Goal: Task Accomplishment & Management: Use online tool/utility

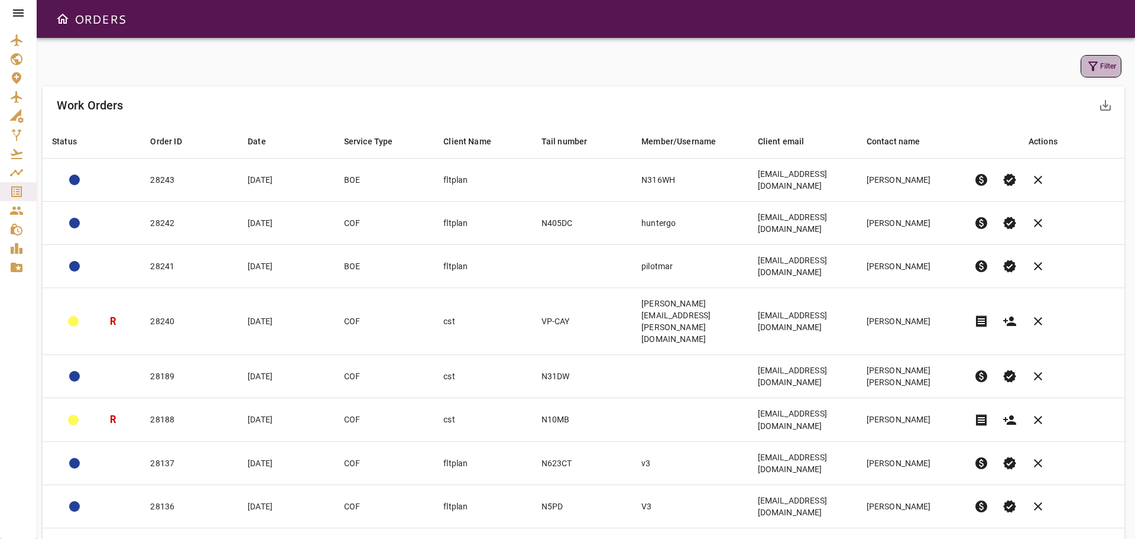
click at [1100, 56] on button "Filter" at bounding box center [1101, 66] width 41 height 22
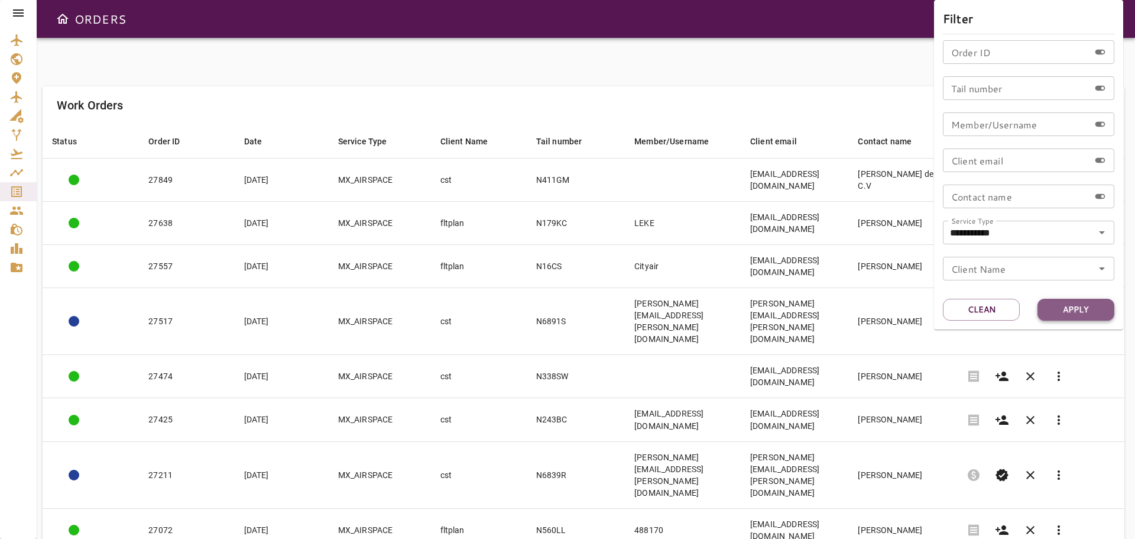
click at [1092, 312] on button "Apply" at bounding box center [1076, 310] width 77 height 22
click at [707, 99] on div at bounding box center [567, 269] width 1135 height 539
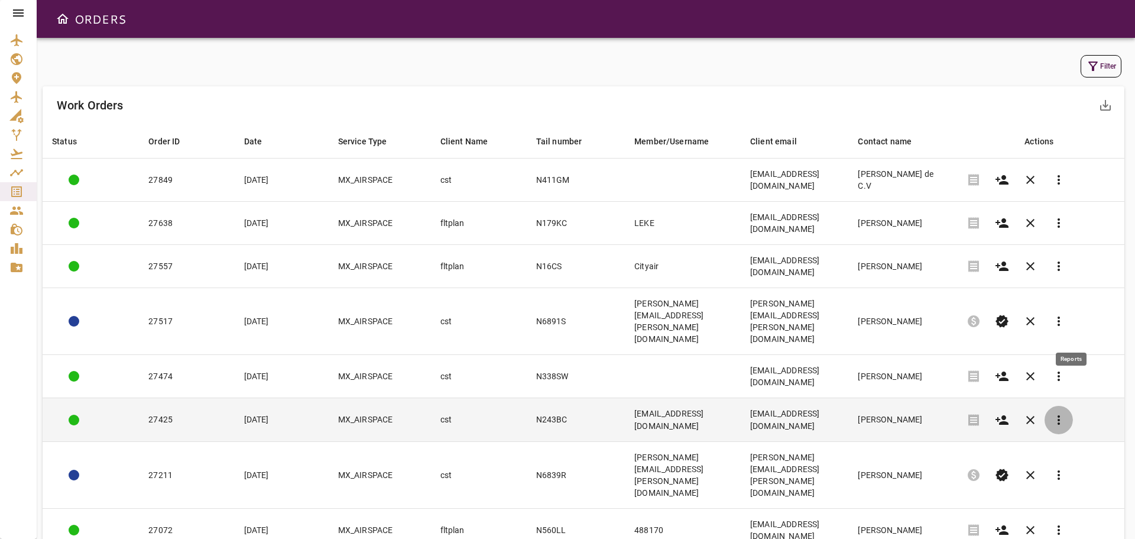
click at [1066, 413] on span "more_vert" at bounding box center [1059, 420] width 14 height 14
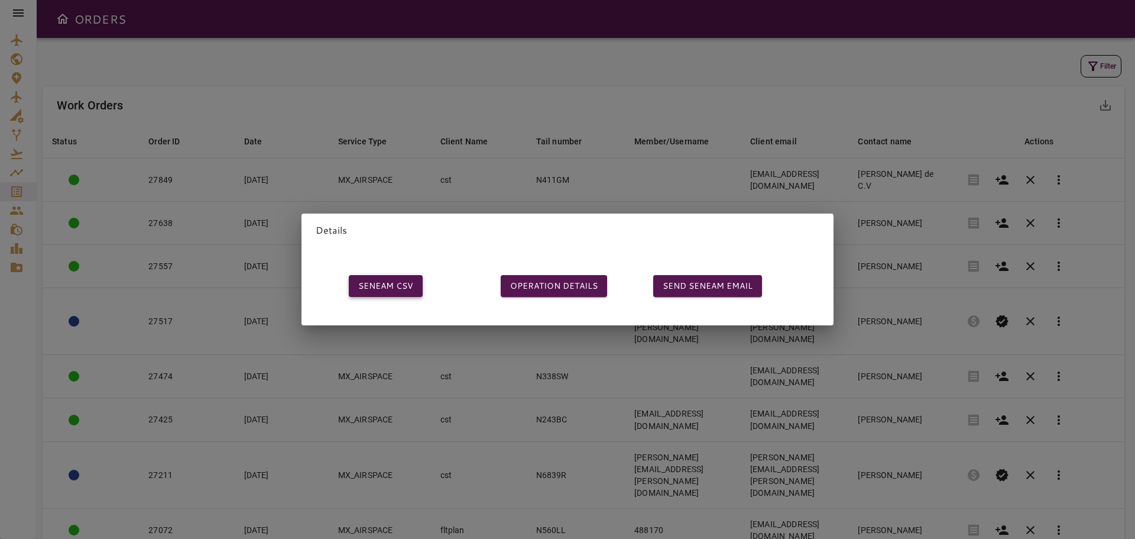
click at [382, 282] on button "SENEAM CSV" at bounding box center [386, 286] width 74 height 22
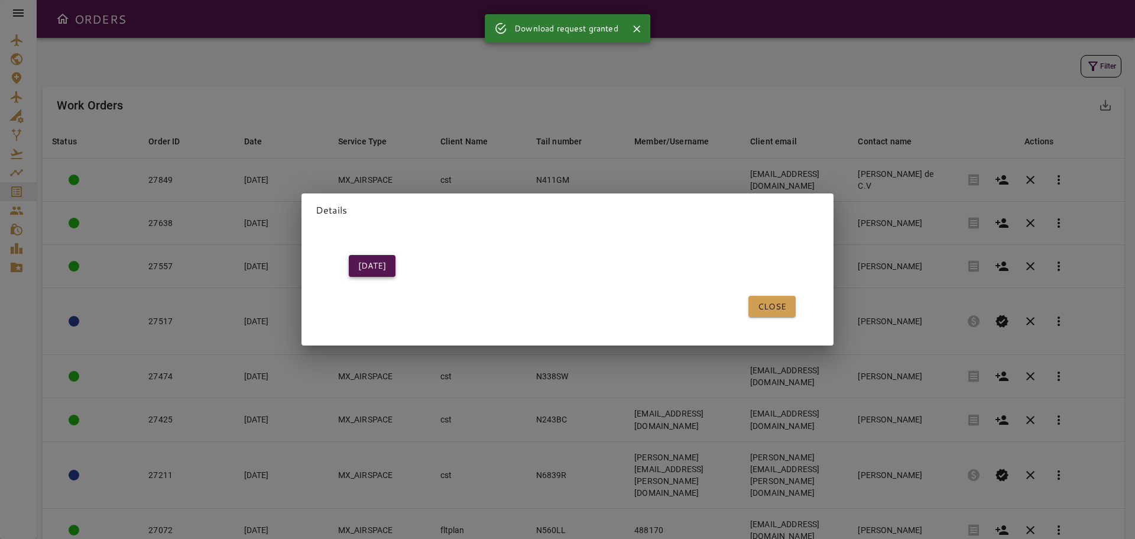
click at [374, 264] on button "[DATE]" at bounding box center [372, 266] width 47 height 22
click at [755, 306] on button "CLOSE" at bounding box center [771, 307] width 47 height 22
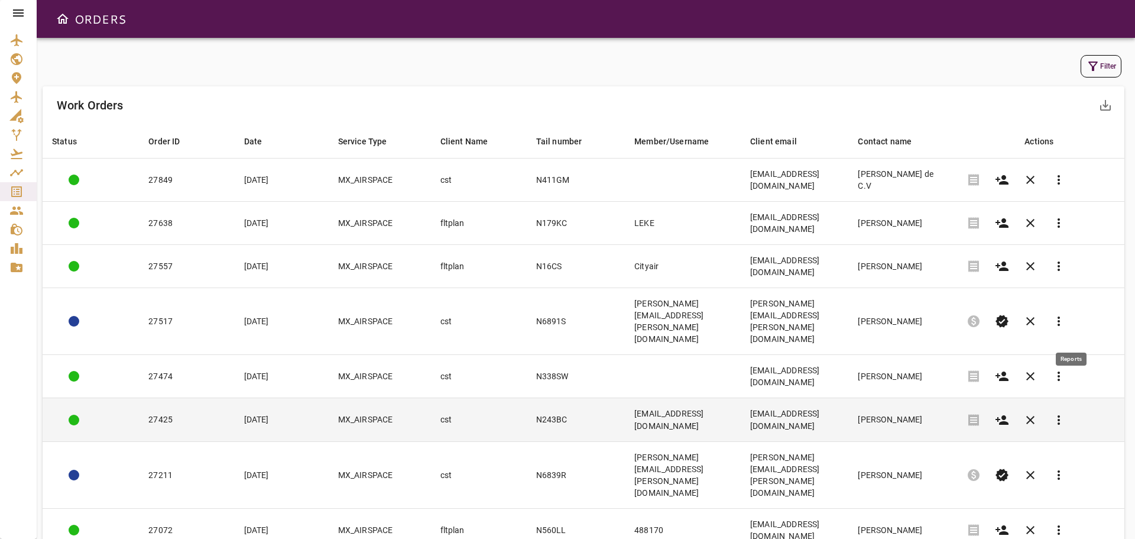
click at [1066, 413] on span "more_vert" at bounding box center [1059, 420] width 14 height 14
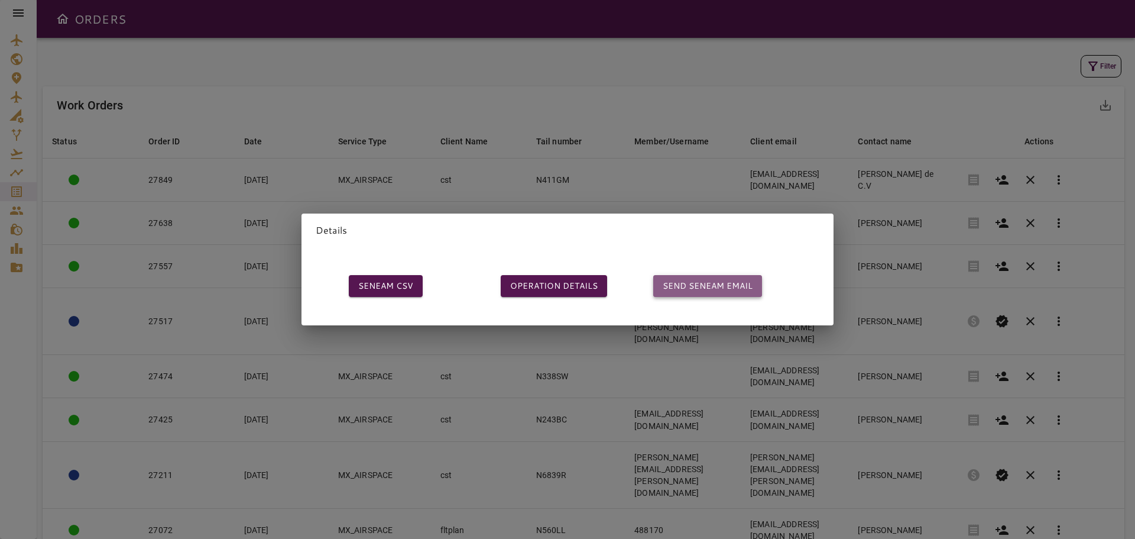
click at [686, 278] on button "SEND SENEAM EMAIL" at bounding box center [707, 286] width 109 height 22
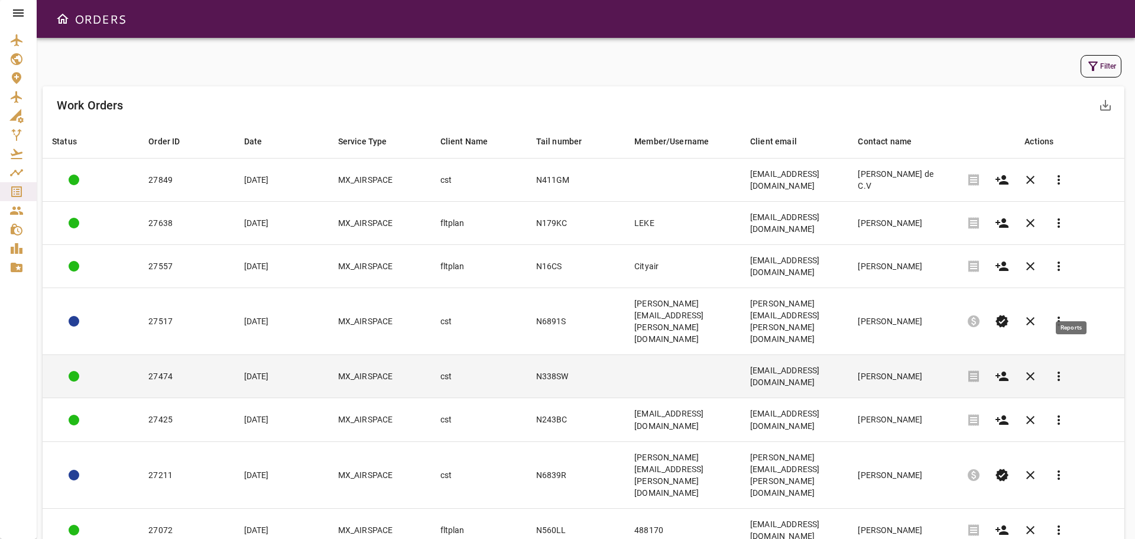
click at [1066, 369] on span "more_vert" at bounding box center [1059, 376] width 14 height 14
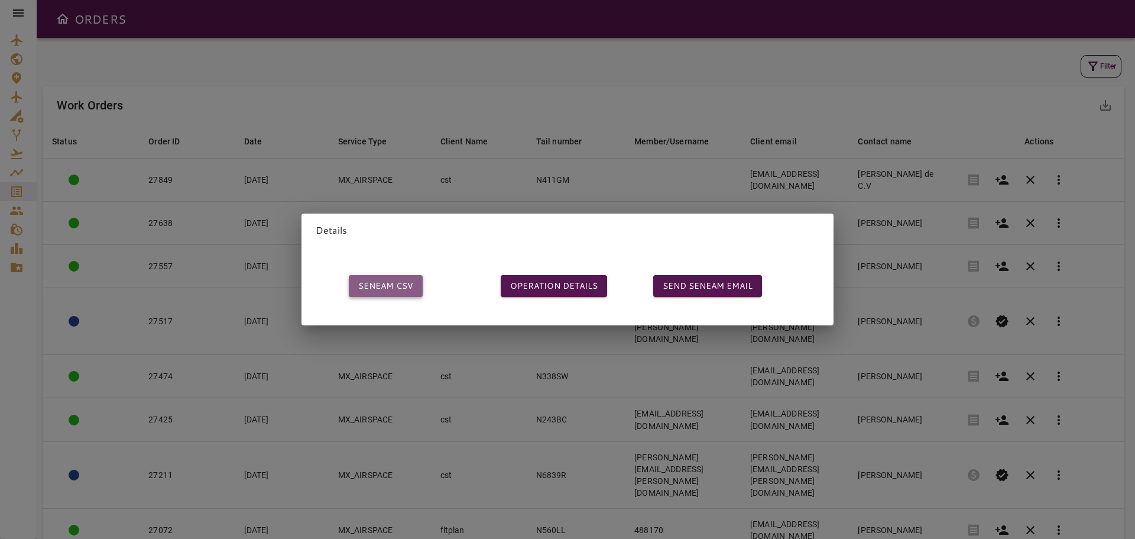
click at [389, 281] on button "SENEAM CSV" at bounding box center [386, 286] width 74 height 22
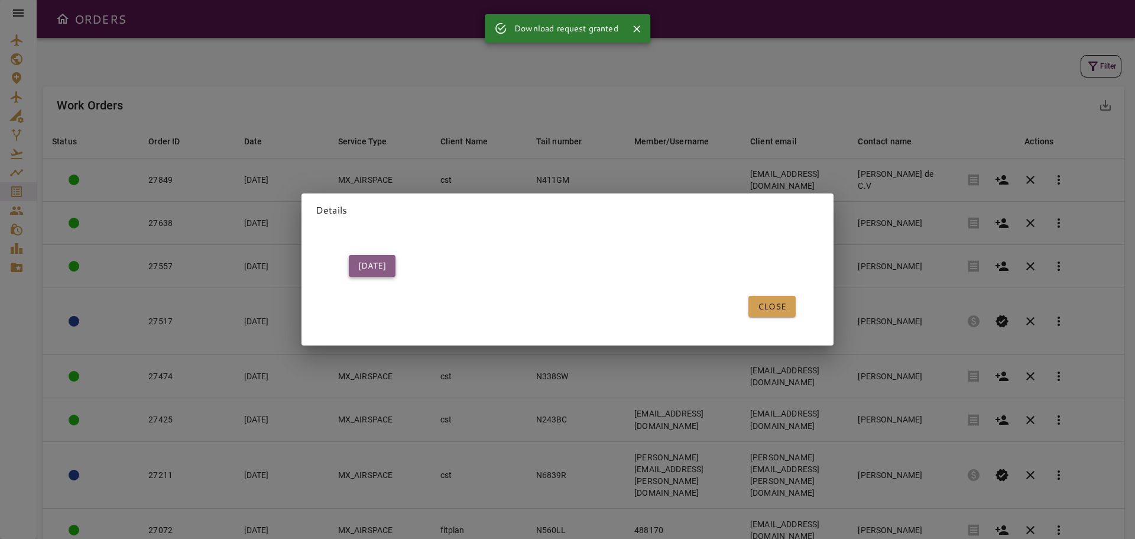
click at [371, 260] on button "[DATE]" at bounding box center [372, 266] width 47 height 22
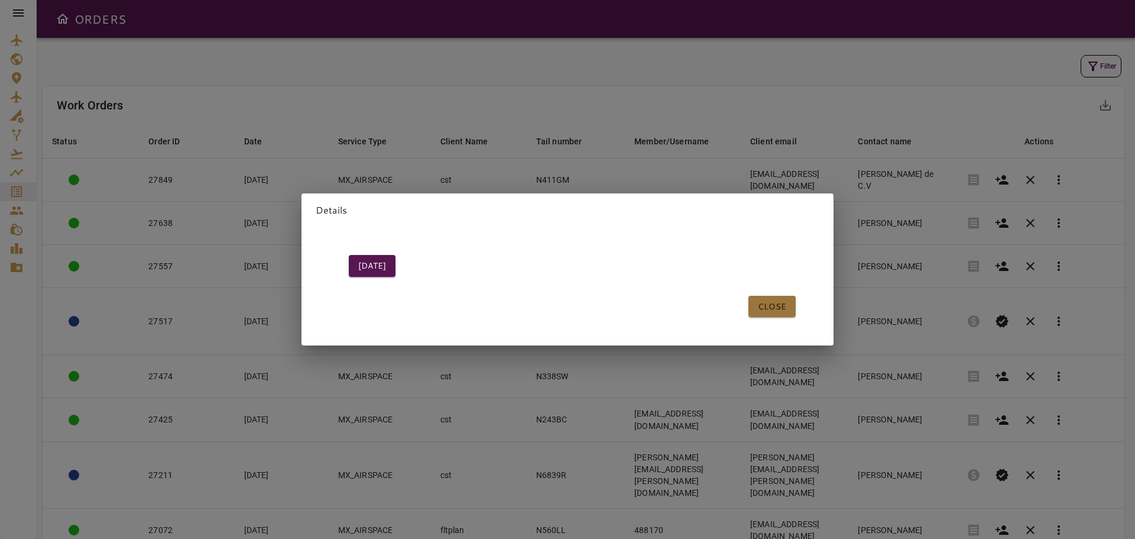
click at [760, 300] on button "CLOSE" at bounding box center [771, 307] width 47 height 22
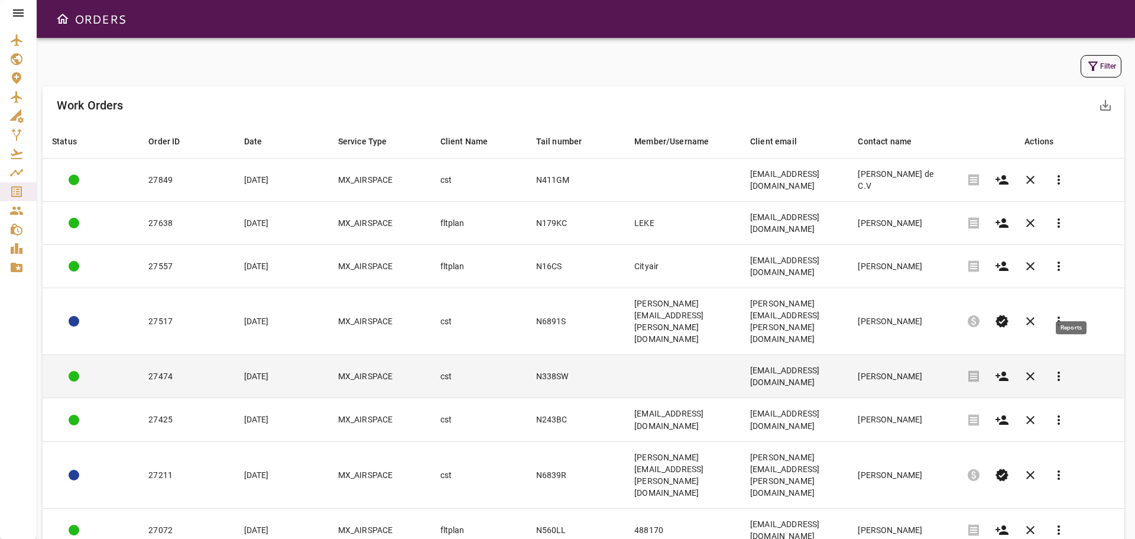
click at [1066, 369] on span "more_vert" at bounding box center [1059, 376] width 14 height 14
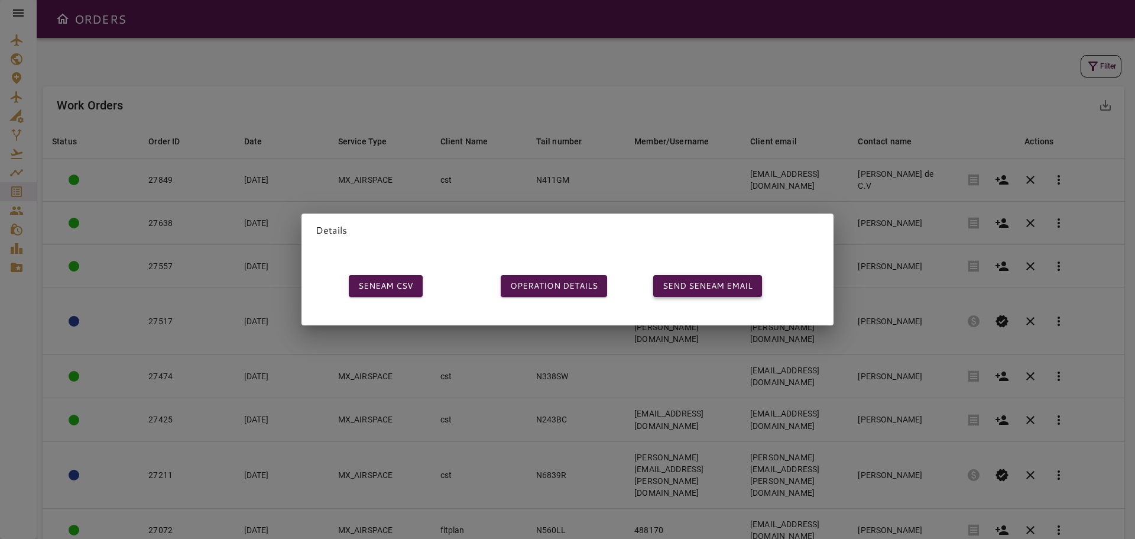
click at [702, 279] on button "SEND SENEAM EMAIL" at bounding box center [707, 286] width 109 height 22
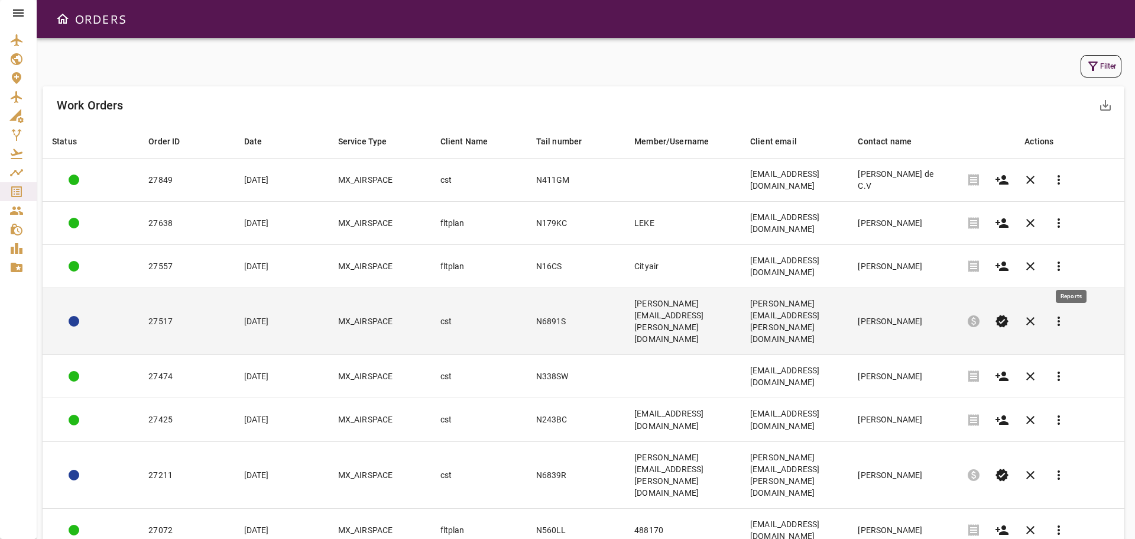
click at [1066, 314] on span "more_vert" at bounding box center [1059, 321] width 14 height 14
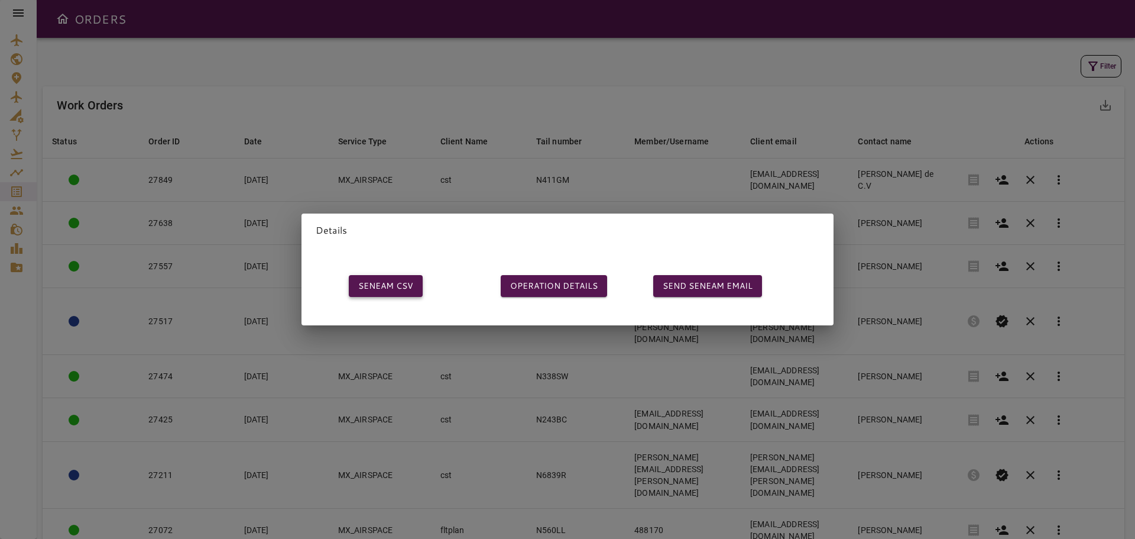
click at [400, 281] on button "SENEAM CSV" at bounding box center [386, 286] width 74 height 22
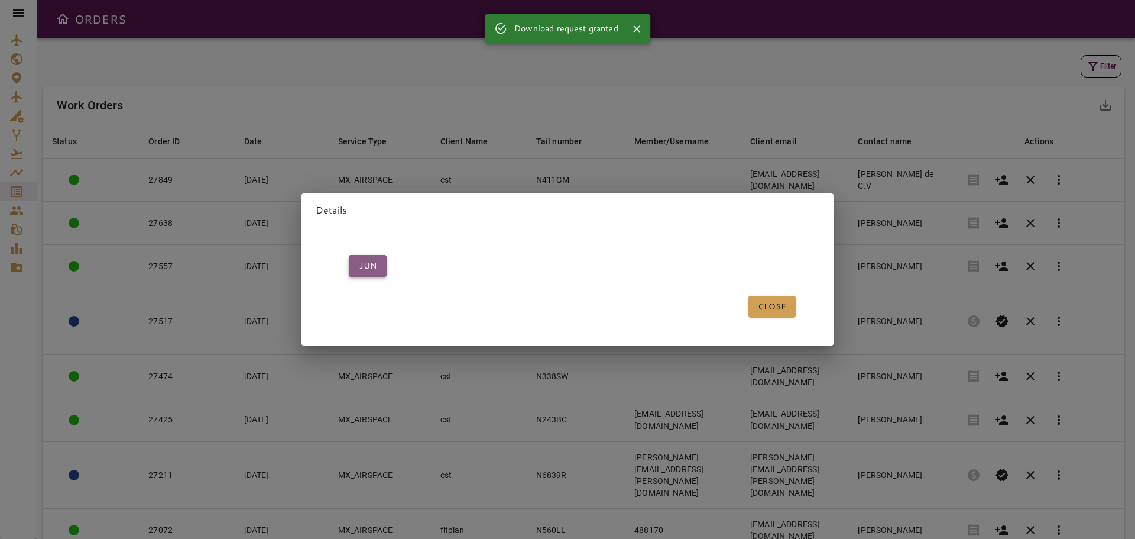
click at [368, 260] on button "JUN" at bounding box center [368, 266] width 38 height 22
click at [761, 303] on button "CLOSE" at bounding box center [771, 307] width 47 height 22
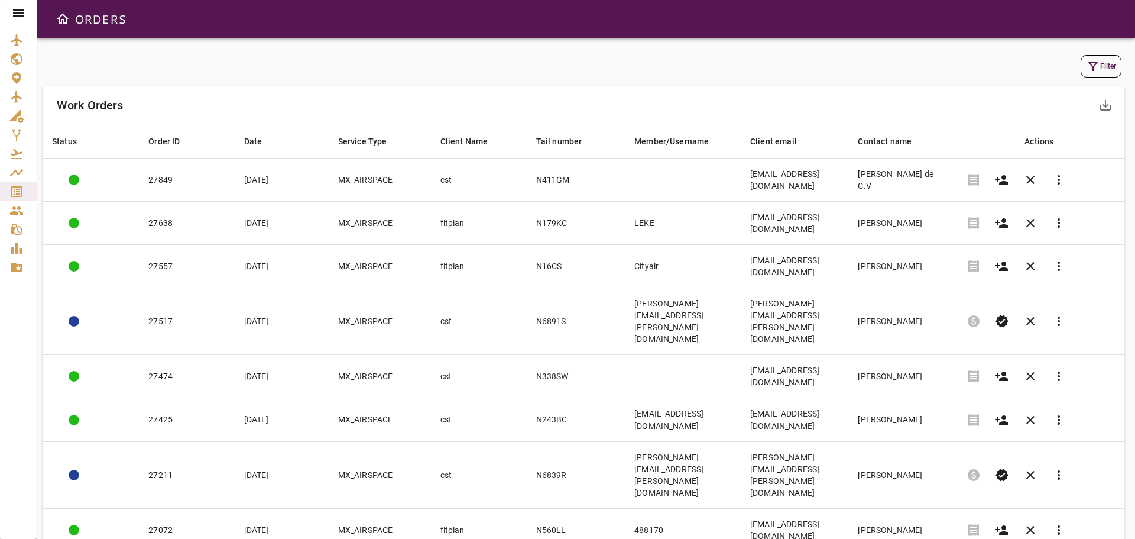
click at [840, 44] on div "Filter Work Orders save_alt Status arrow_downward Order ID arrow_downward Date …" at bounding box center [586, 288] width 1098 height 501
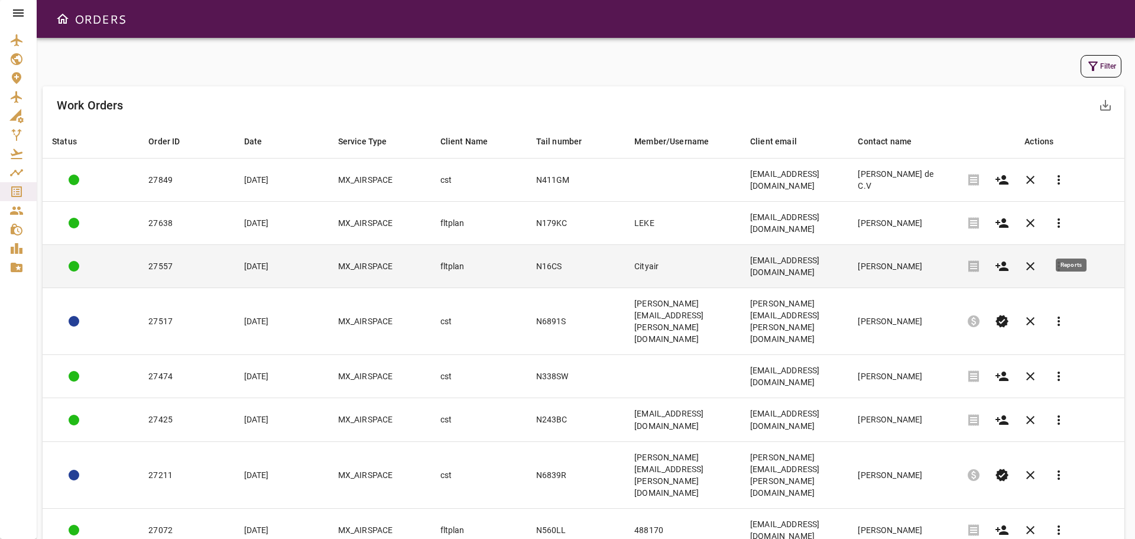
click at [1066, 259] on span "more_vert" at bounding box center [1059, 266] width 14 height 14
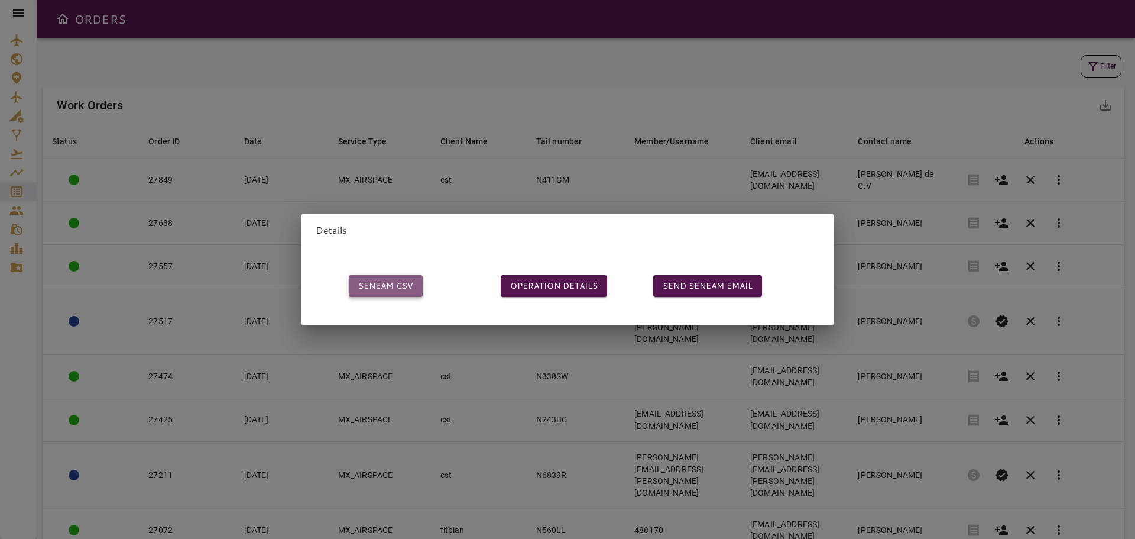
click at [391, 282] on button "SENEAM CSV" at bounding box center [386, 286] width 74 height 22
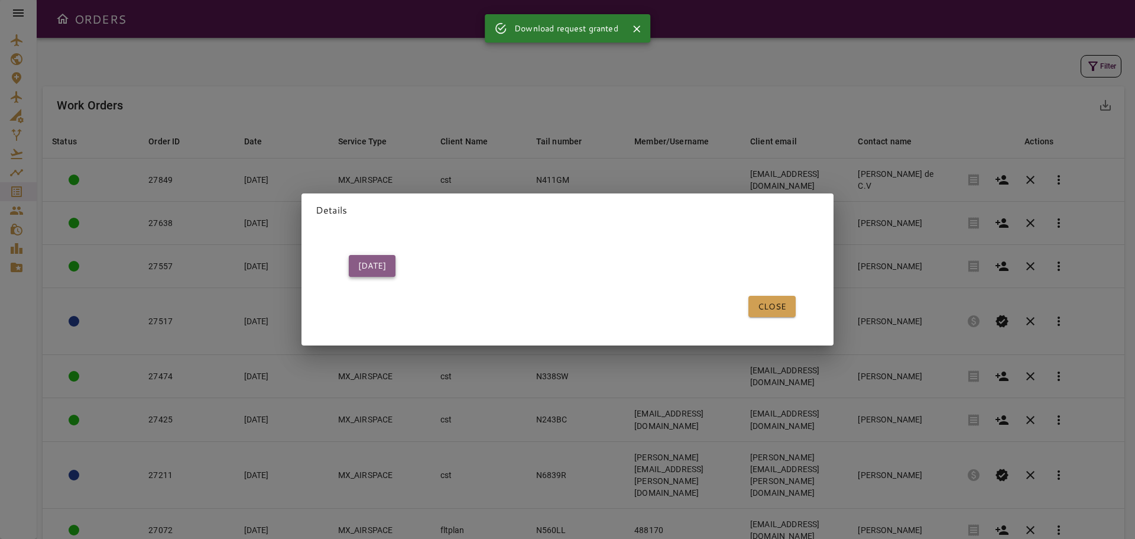
click at [373, 264] on button "[DATE]" at bounding box center [372, 266] width 47 height 22
click at [756, 300] on button "CLOSE" at bounding box center [771, 307] width 47 height 22
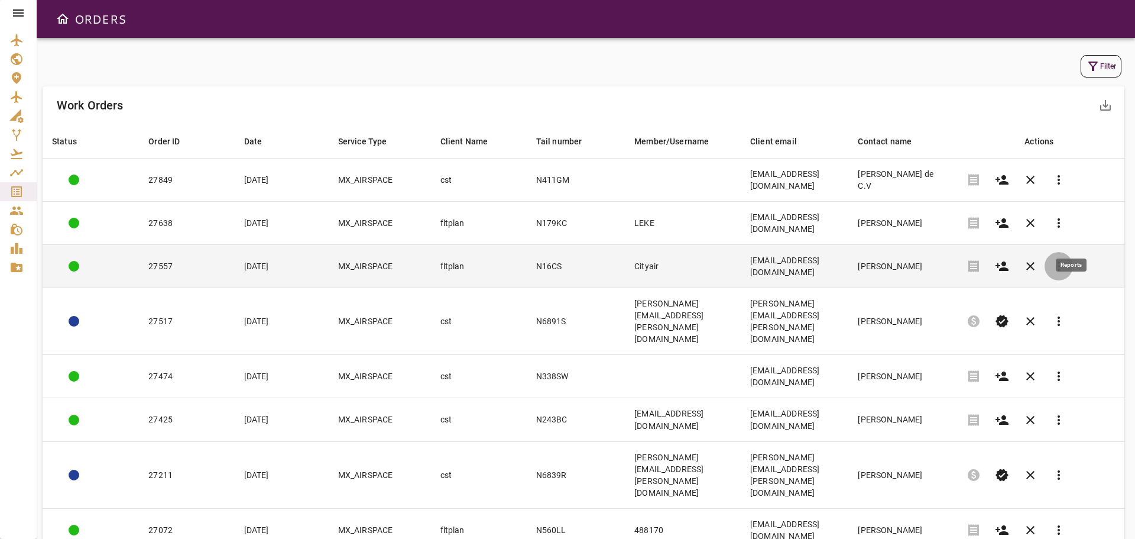
click at [1066, 259] on span "more_vert" at bounding box center [1059, 266] width 14 height 14
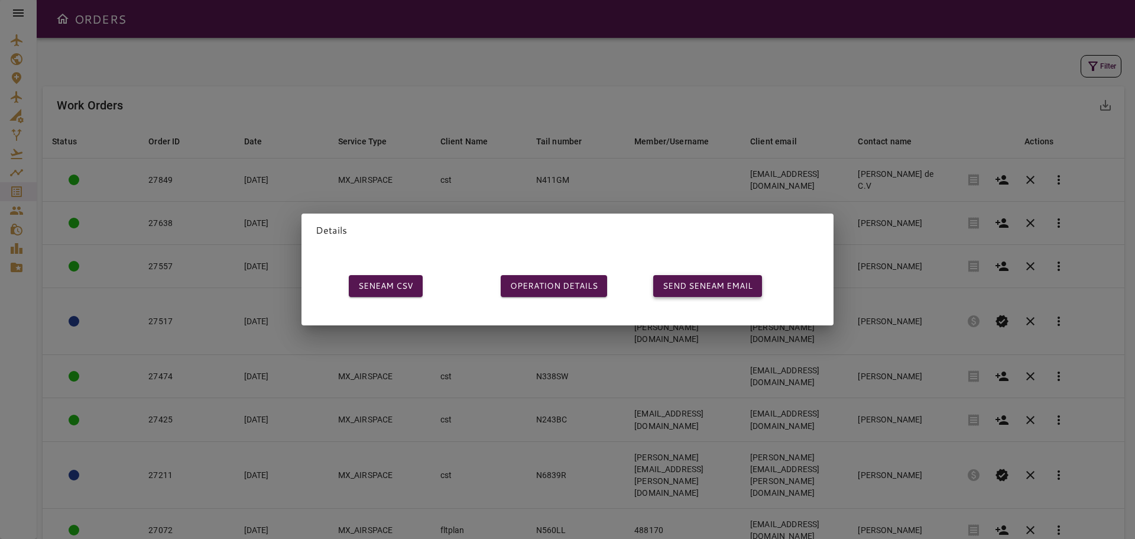
click at [699, 284] on button "SEND SENEAM EMAIL" at bounding box center [707, 286] width 109 height 22
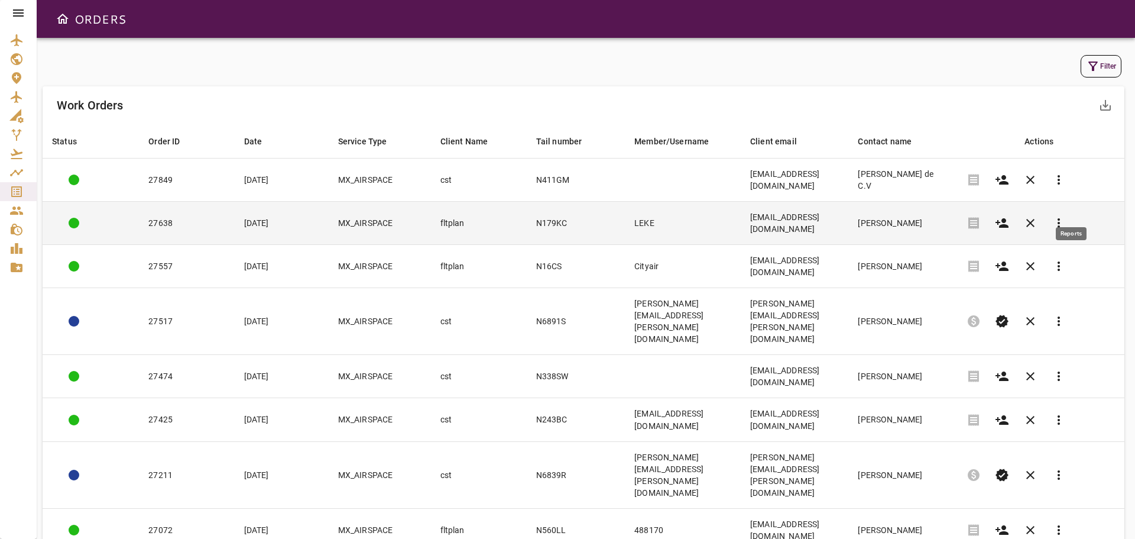
click at [1066, 216] on span "more_vert" at bounding box center [1059, 223] width 14 height 14
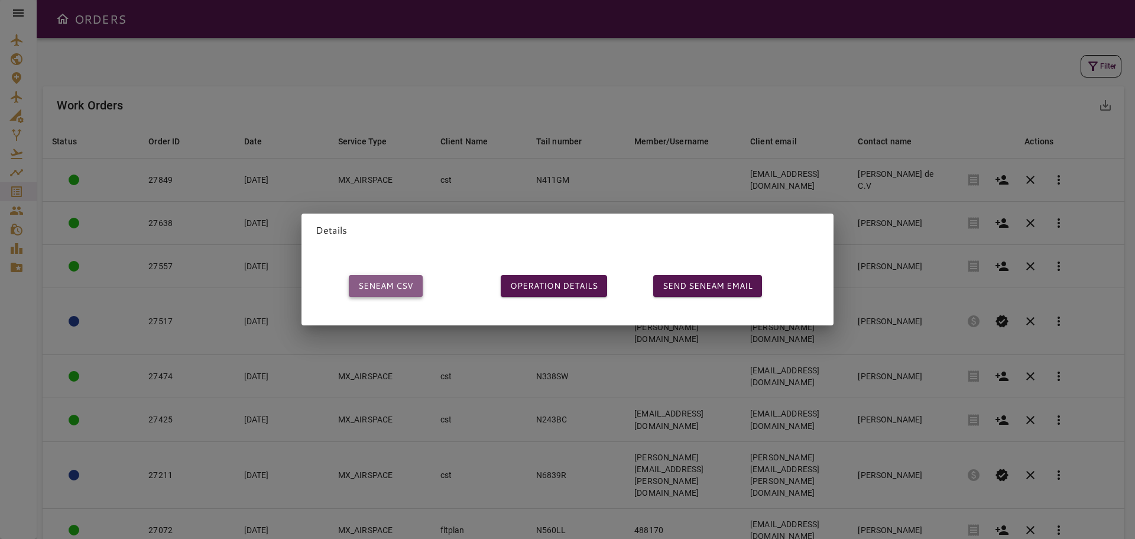
click at [383, 284] on button "SENEAM CSV" at bounding box center [386, 286] width 74 height 22
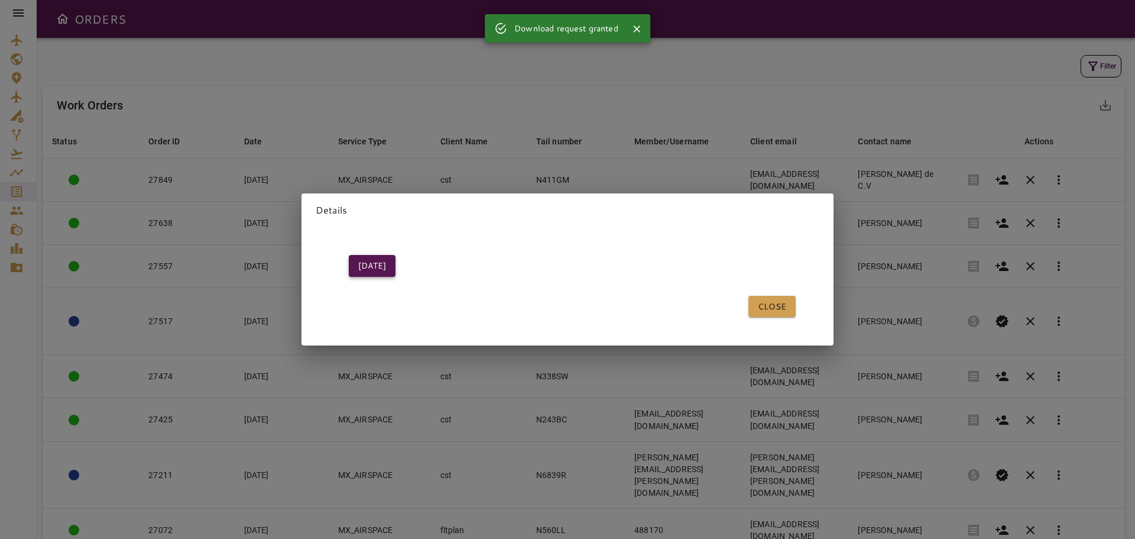
click at [369, 265] on button "[DATE]" at bounding box center [372, 266] width 47 height 22
click at [772, 296] on button "CLOSE" at bounding box center [771, 307] width 47 height 22
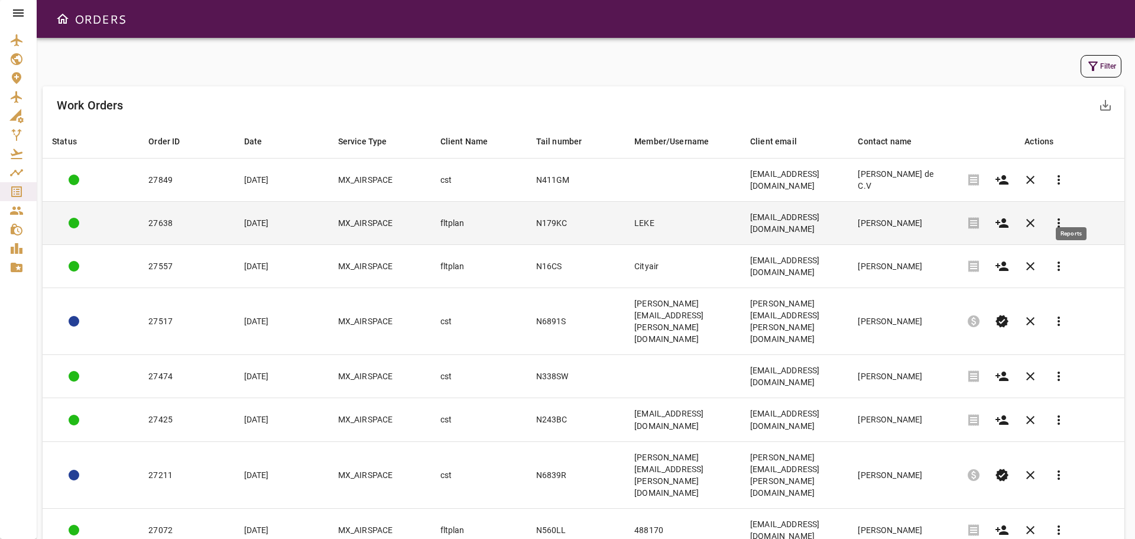
click at [1066, 216] on span "more_vert" at bounding box center [1059, 223] width 14 height 14
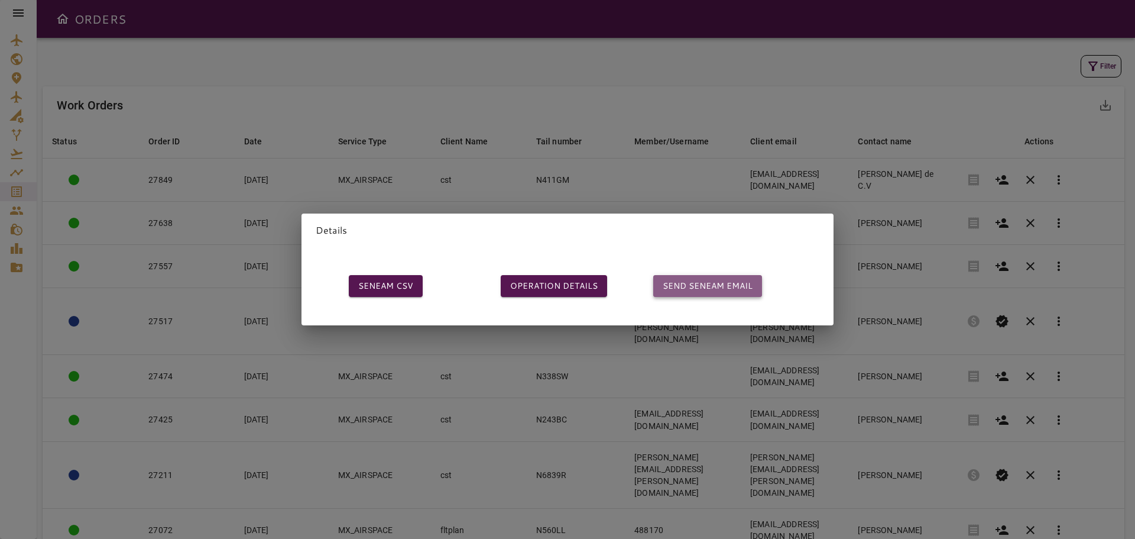
click at [715, 276] on button "SEND SENEAM EMAIL" at bounding box center [707, 286] width 109 height 22
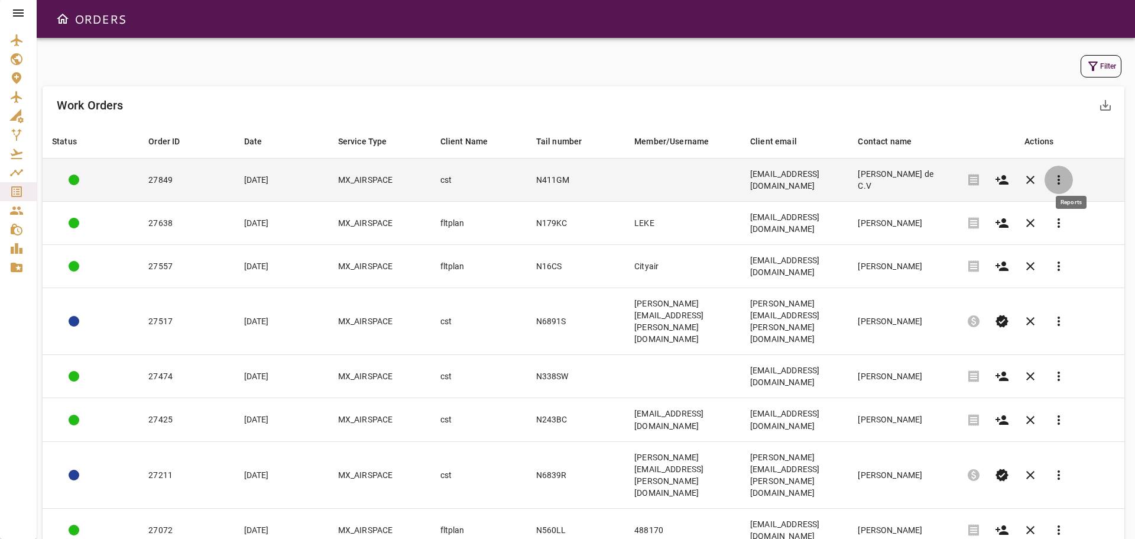
click at [1066, 173] on span "more_vert" at bounding box center [1059, 180] width 14 height 14
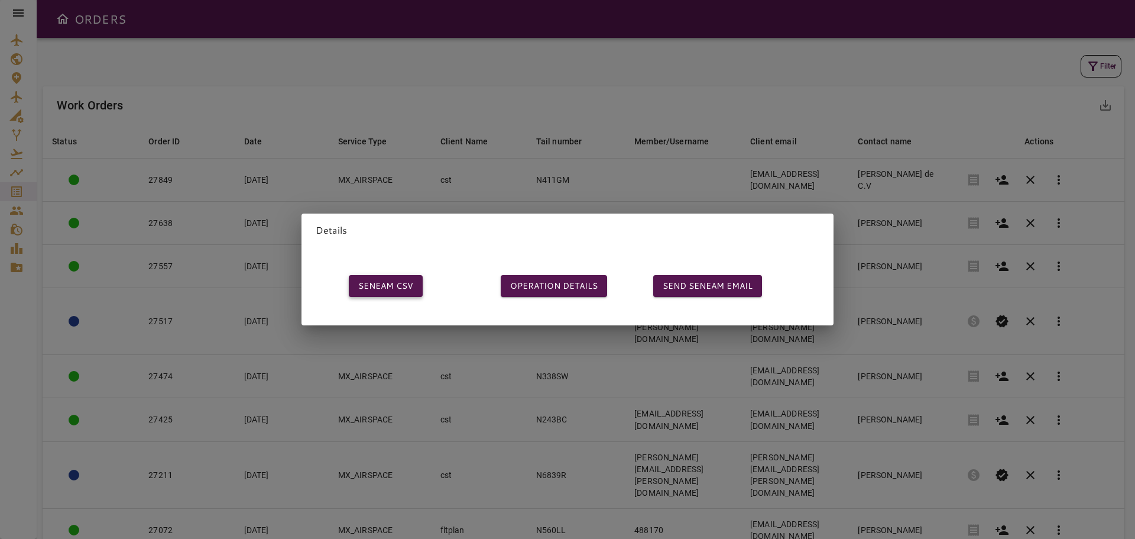
click at [378, 280] on button "SENEAM CSV" at bounding box center [386, 286] width 74 height 22
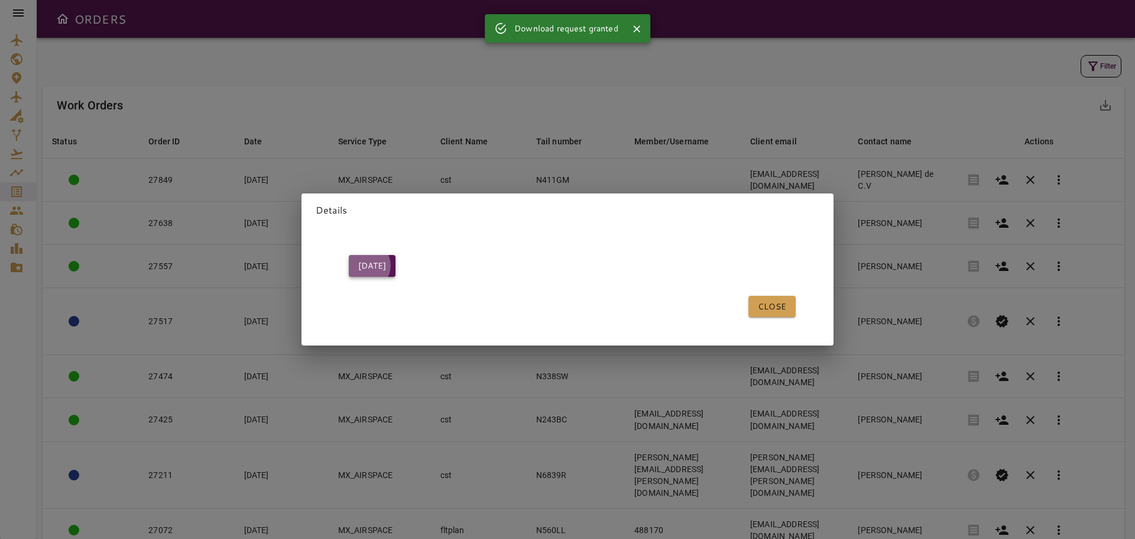
click at [368, 261] on button "[DATE]" at bounding box center [372, 266] width 47 height 22
click at [758, 300] on button "CLOSE" at bounding box center [771, 307] width 47 height 22
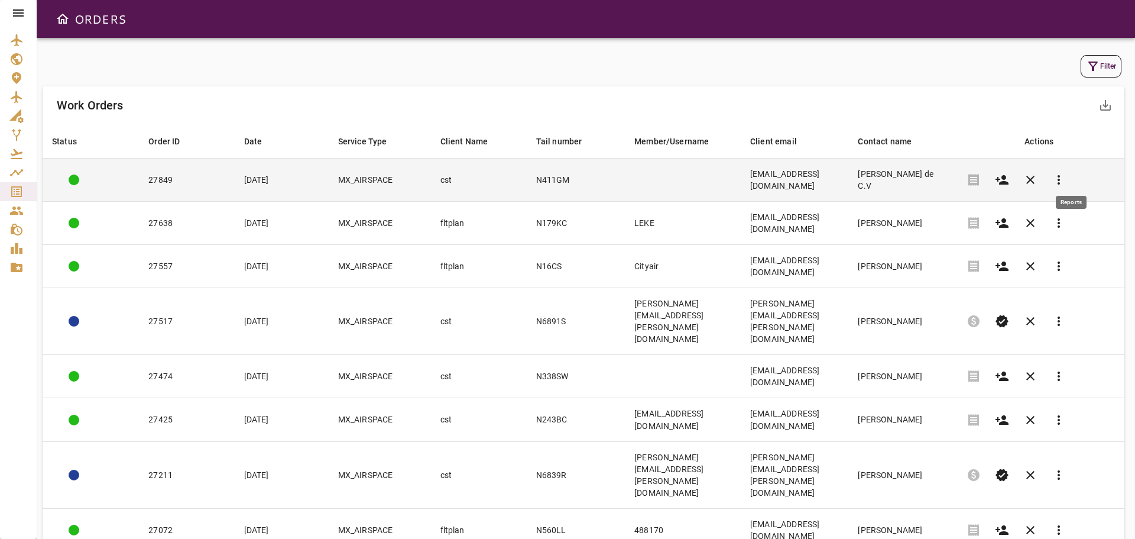
click at [1066, 173] on span "more_vert" at bounding box center [1059, 180] width 14 height 14
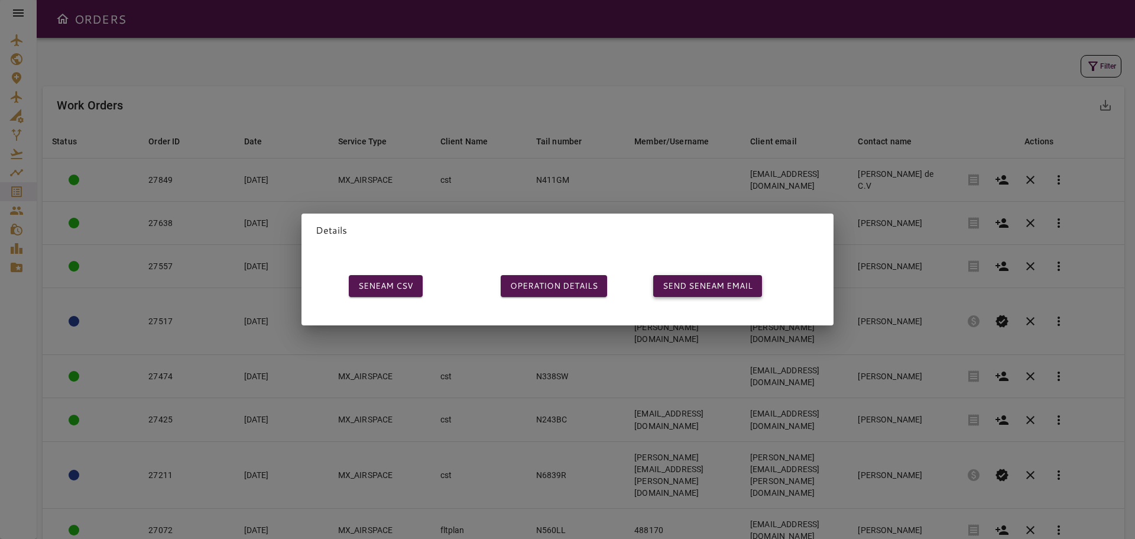
click at [705, 275] on button "SEND SENEAM EMAIL" at bounding box center [707, 286] width 109 height 22
